Goal: Download file/media

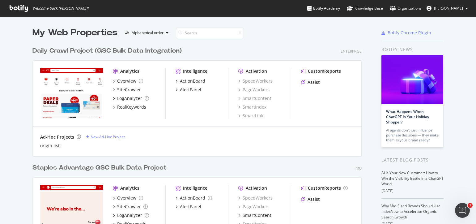
click at [302, 47] on div "Daily Crawl Project (GSC Bulk Data Integration) Enterprise" at bounding box center [196, 50] width 329 height 9
click at [450, 7] on span "[PERSON_NAME]" at bounding box center [448, 8] width 29 height 5
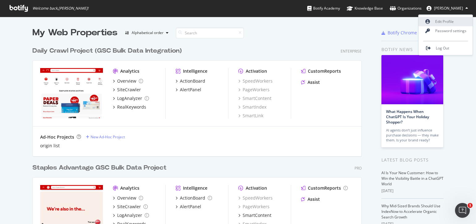
click at [439, 23] on link "Edit Profile" at bounding box center [445, 21] width 54 height 9
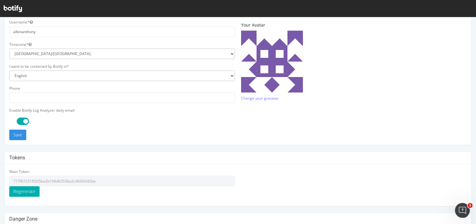
scroll to position [181, 0]
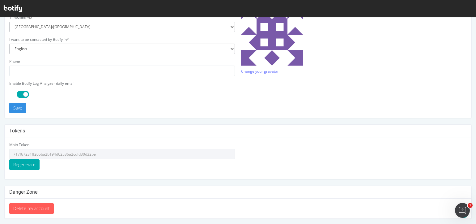
type input "steven.cook@botify.com"
click at [70, 150] on input "717f67231ff205ba2b194d62536a2cdfd30d32be" at bounding box center [122, 154] width 226 height 11
click at [73, 154] on input "717f67231ff205ba2b194d62536a2cdfd30d32be" at bounding box center [122, 154] width 226 height 11
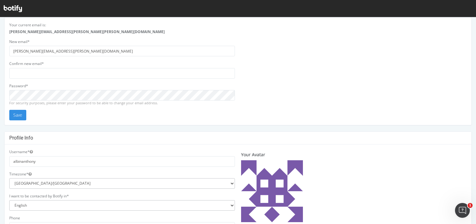
scroll to position [0, 0]
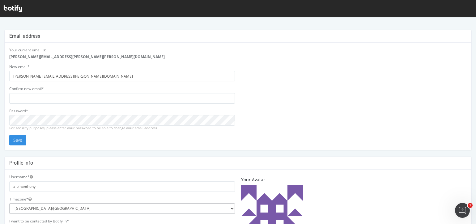
drag, startPoint x: 197, startPoint y: 61, endPoint x: 220, endPoint y: 62, distance: 23.2
click at [197, 61] on div "Your current email is: Albin.Anthony@staples.com New email* steven.cook@botify.…" at bounding box center [122, 96] width 232 height 98
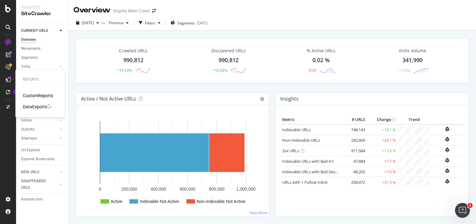
click at [42, 106] on div "DataExports" at bounding box center [35, 107] width 24 height 6
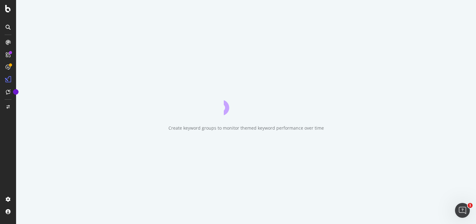
drag, startPoint x: 72, startPoint y: 98, endPoint x: 66, endPoint y: 98, distance: 5.9
click at [72, 98] on div "Create keyword groups to monitor themed keyword performance over time" at bounding box center [246, 112] width 460 height 224
drag, startPoint x: 333, startPoint y: 38, endPoint x: 346, endPoint y: 2, distance: 38.2
click at [333, 37] on div "Create keyword groups to monitor themed keyword performance over time" at bounding box center [246, 112] width 460 height 224
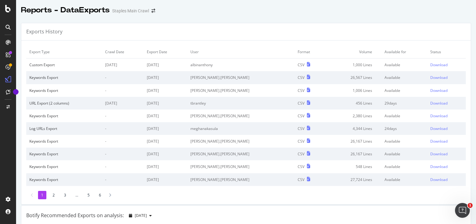
click at [438, 63] on div "Download" at bounding box center [438, 64] width 17 height 5
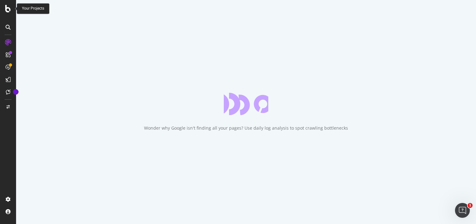
click at [5, 9] on icon at bounding box center [8, 8] width 6 height 7
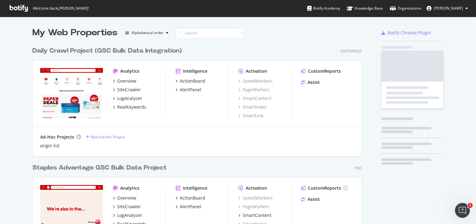
scroll to position [224, 476]
